Goal: Entertainment & Leisure: Consume media (video, audio)

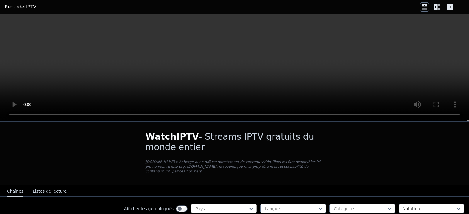
click at [216, 206] on div at bounding box center [221, 209] width 53 height 6
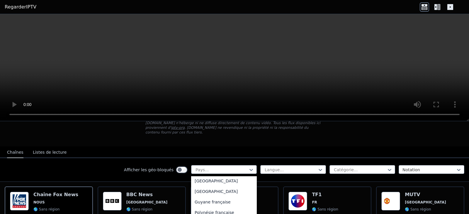
scroll to position [684, 0]
click at [212, 188] on div "[GEOGRAPHIC_DATA]" at bounding box center [224, 185] width 66 height 11
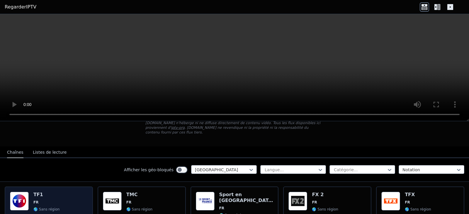
click at [21, 198] on img at bounding box center [19, 201] width 19 height 19
click at [21, 197] on img at bounding box center [19, 201] width 19 height 19
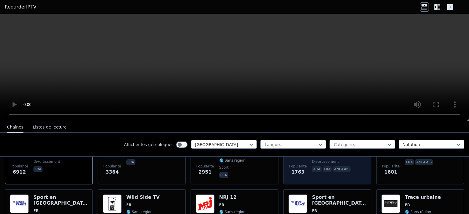
scroll to position [98, 0]
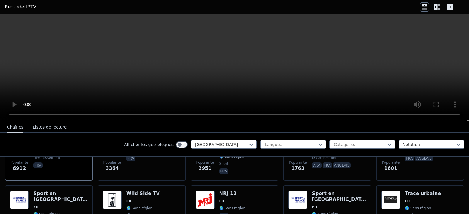
click at [438, 6] on icon at bounding box center [437, 6] width 9 height 9
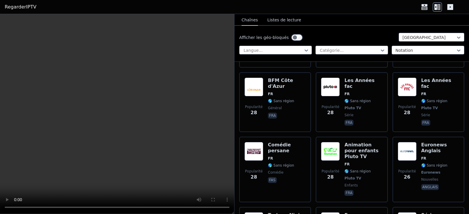
scroll to position [3323, 0]
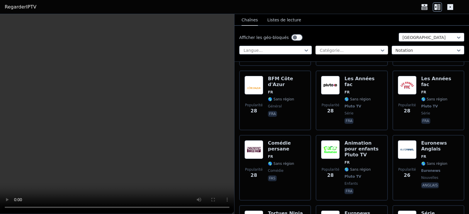
click at [351, 50] on div at bounding box center [349, 51] width 60 height 6
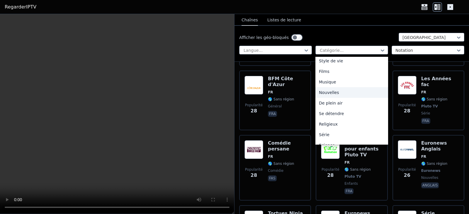
scroll to position [156, 0]
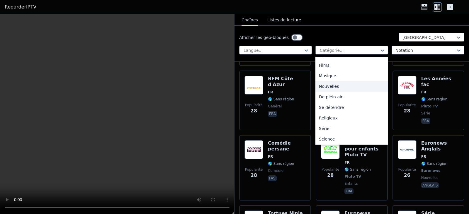
click at [326, 89] on font "Nouvelles" at bounding box center [329, 86] width 20 height 5
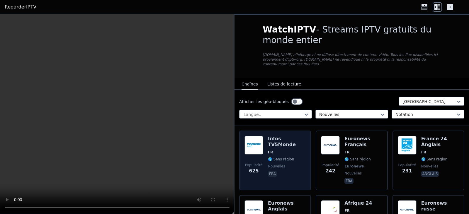
click at [259, 144] on img at bounding box center [254, 145] width 19 height 19
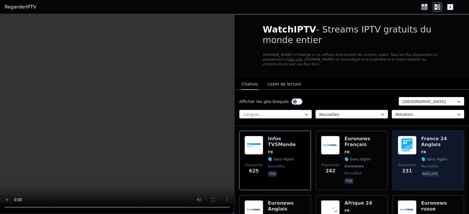
click at [405, 143] on img at bounding box center [407, 145] width 19 height 19
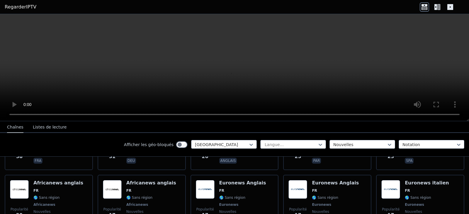
scroll to position [235, 0]
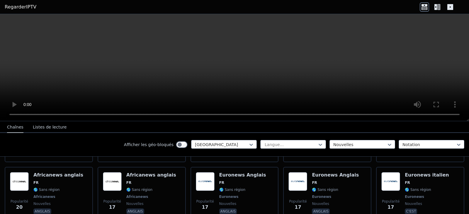
click at [434, 5] on icon at bounding box center [437, 6] width 9 height 9
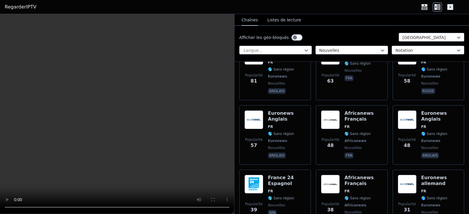
scroll to position [0, 0]
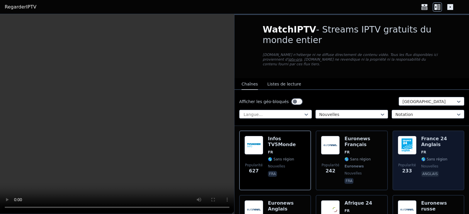
click at [399, 145] on img at bounding box center [407, 145] width 19 height 19
click at [399, 144] on img at bounding box center [407, 145] width 19 height 19
